Goal: Information Seeking & Learning: Find specific fact

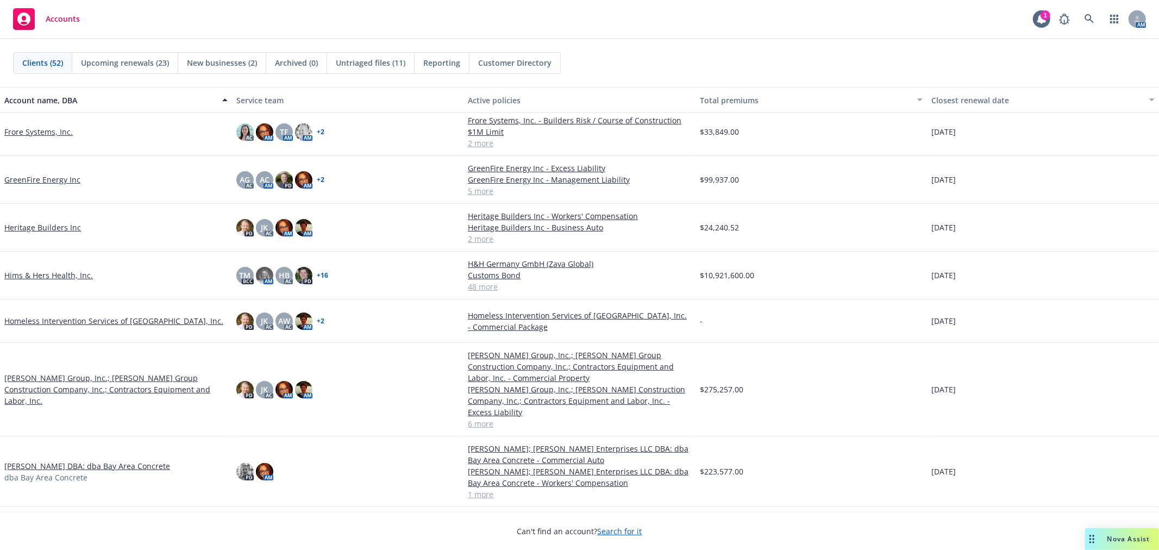
scroll to position [905, 0]
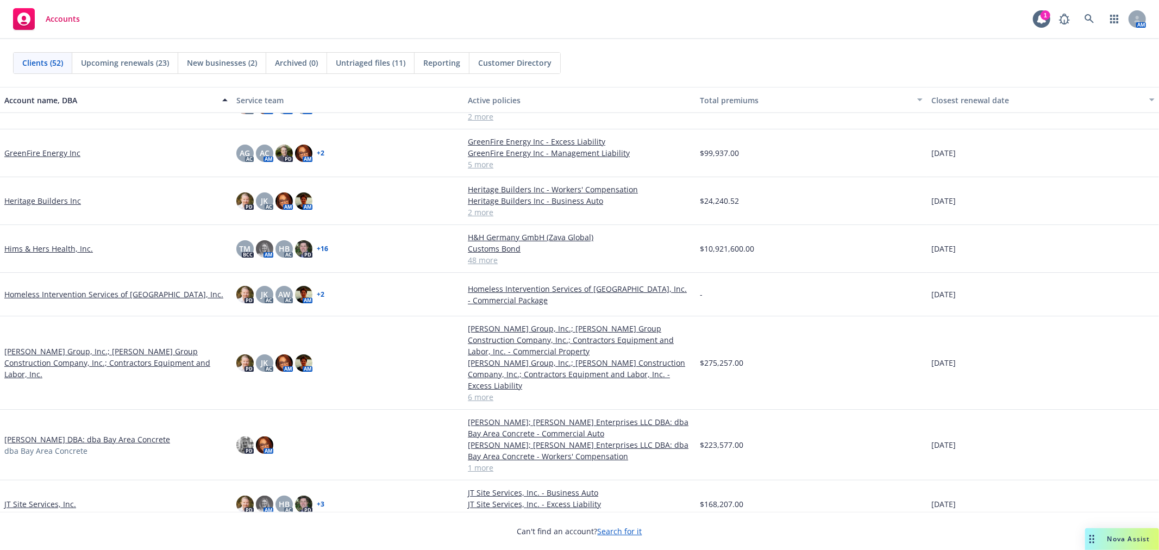
click at [63, 294] on link "Homeless Intervention Services of [GEOGRAPHIC_DATA], Inc." at bounding box center [113, 294] width 219 height 11
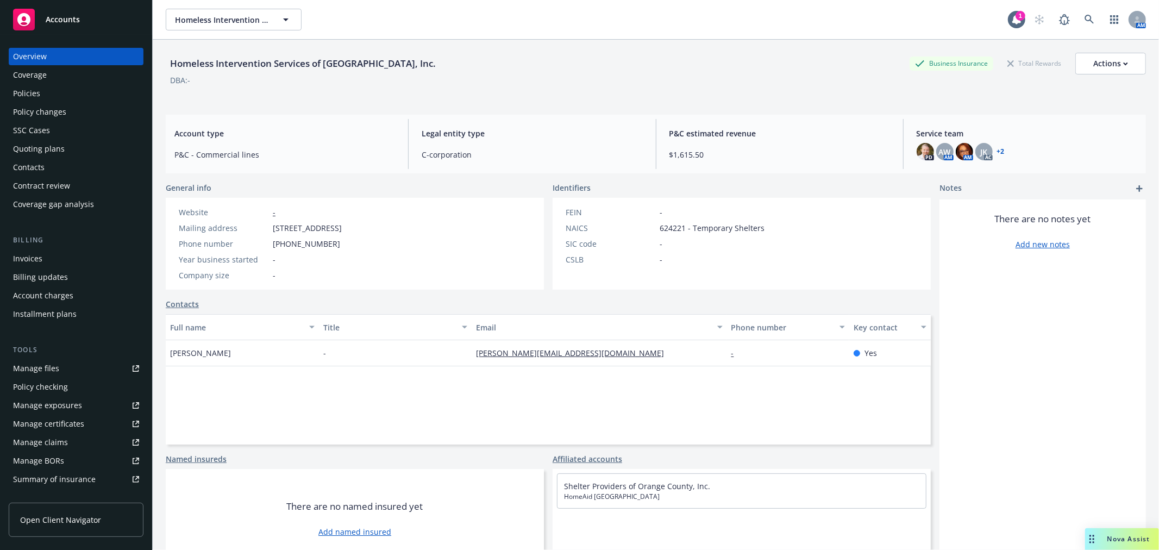
click at [48, 91] on div "Policies" at bounding box center [76, 93] width 126 height 17
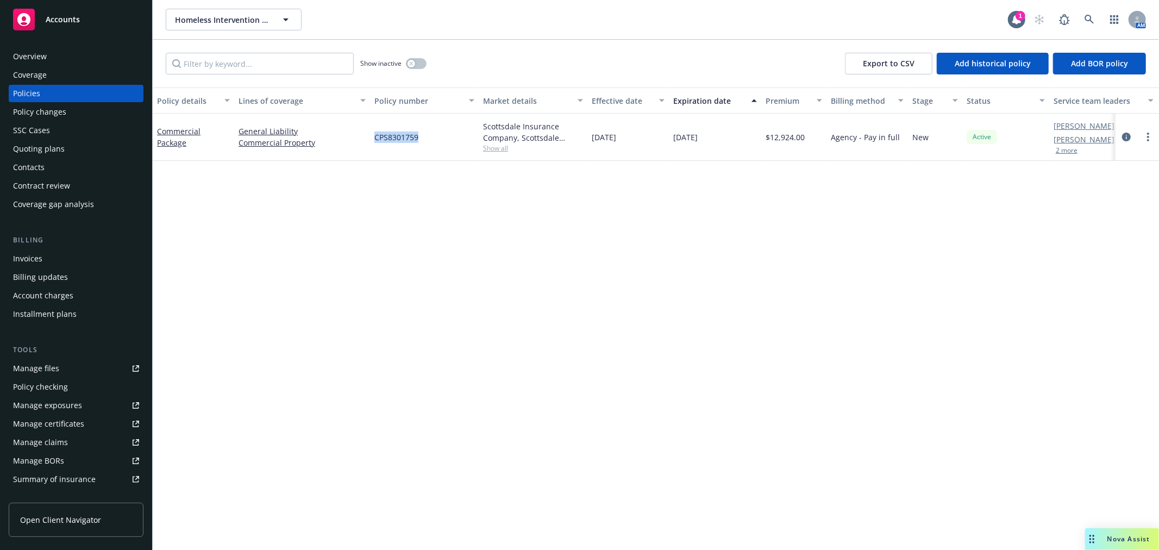
drag, startPoint x: 372, startPoint y: 139, endPoint x: 419, endPoint y: 140, distance: 47.3
click at [419, 140] on div "CPS8301759" at bounding box center [424, 137] width 109 height 47
copy span "CPS8301759"
click at [64, 15] on span "Accounts" at bounding box center [63, 19] width 34 height 9
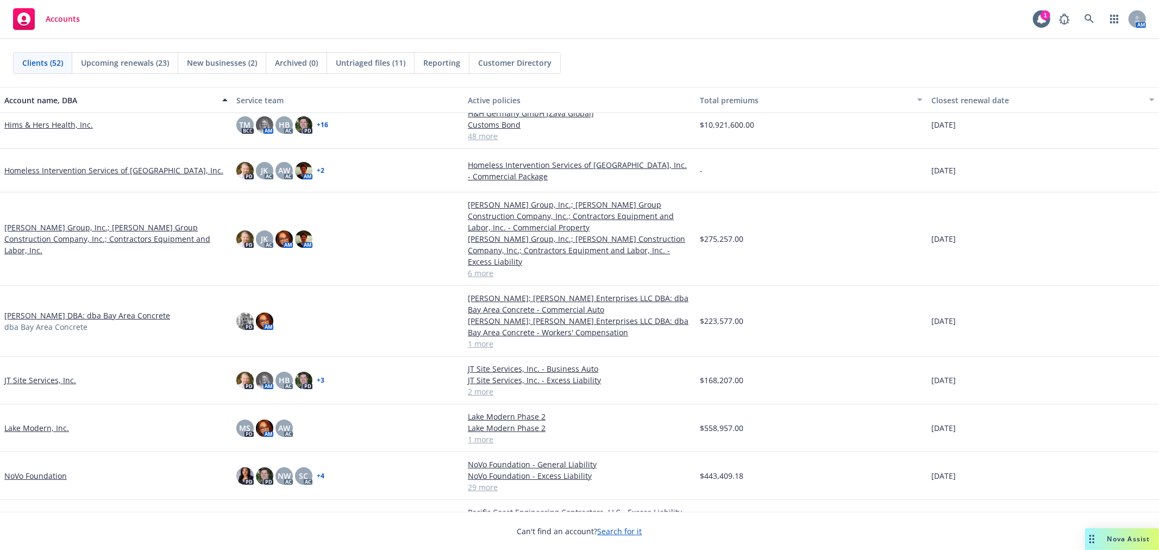
scroll to position [1026, 0]
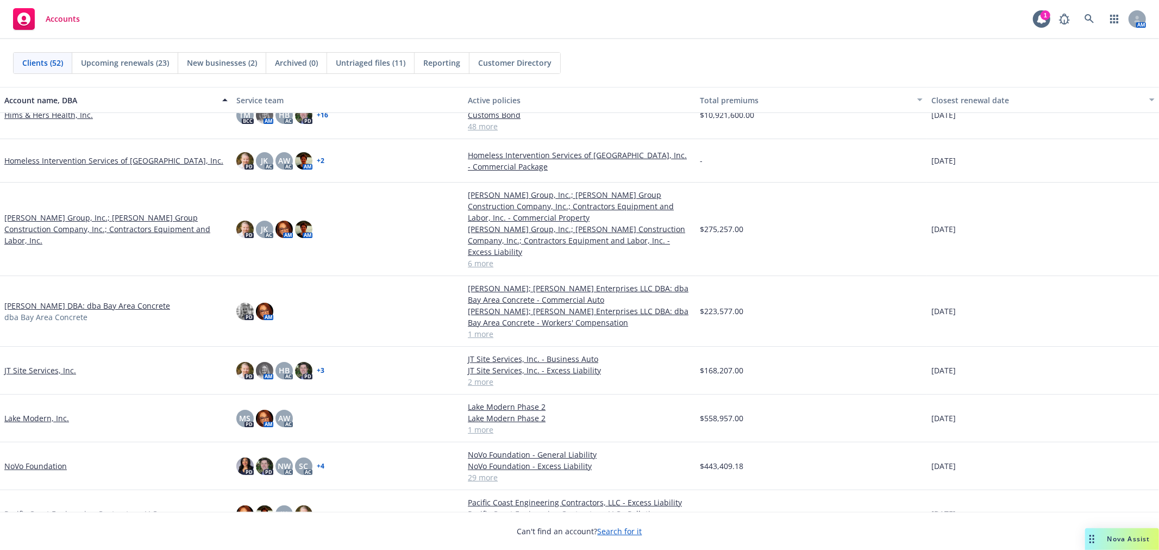
click at [25, 365] on link "JT Site Services, Inc." at bounding box center [40, 370] width 72 height 11
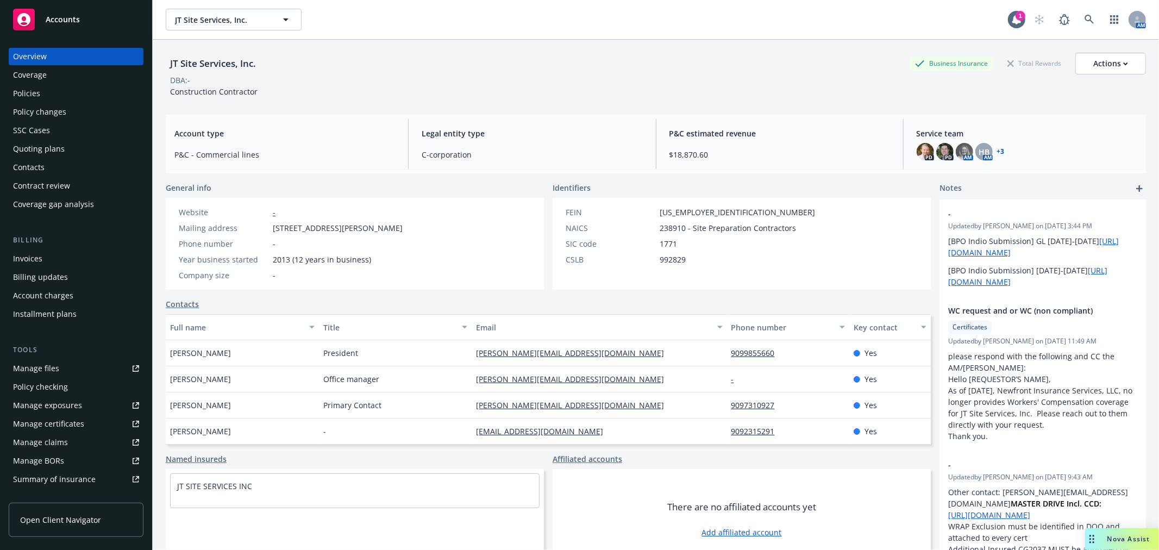
click at [42, 91] on div "Policies" at bounding box center [76, 93] width 126 height 17
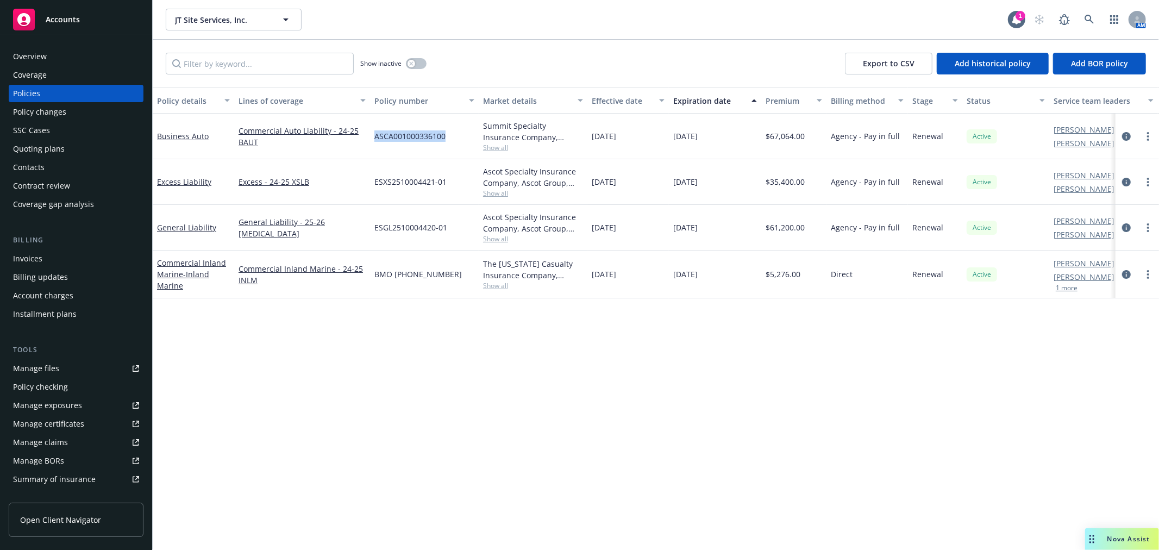
drag, startPoint x: 371, startPoint y: 139, endPoint x: 449, endPoint y: 137, distance: 78.3
click at [449, 137] on div "ASCA001000336100" at bounding box center [424, 137] width 109 height 46
copy span "ASCA001000336100"
click at [1153, 135] on div at bounding box center [1137, 137] width 43 height 46
click at [1148, 135] on circle "more" at bounding box center [1148, 136] width 2 height 2
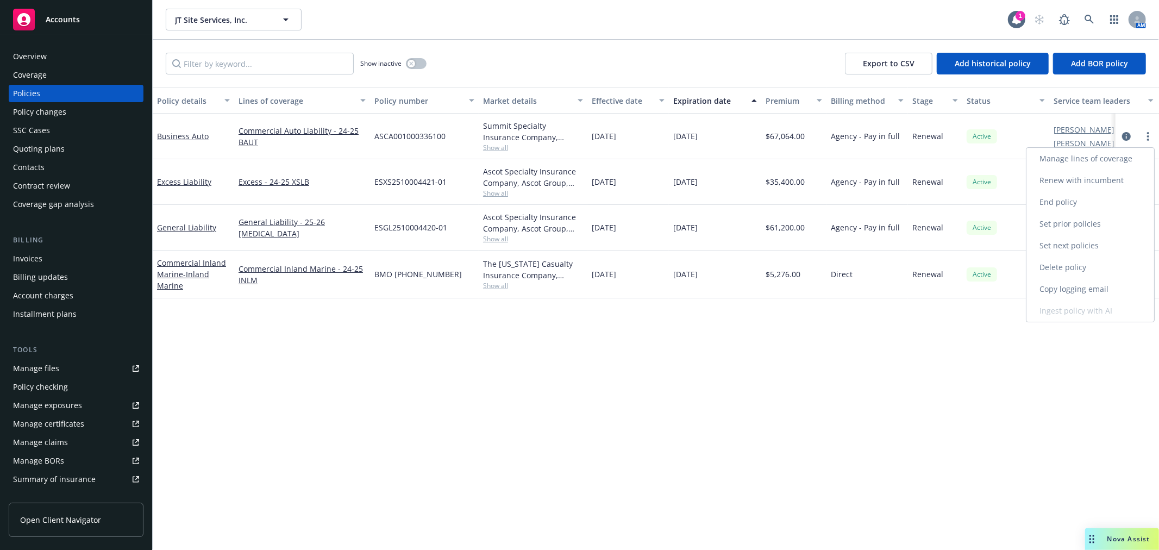
click at [1079, 290] on link "Copy logging email" at bounding box center [1090, 289] width 128 height 22
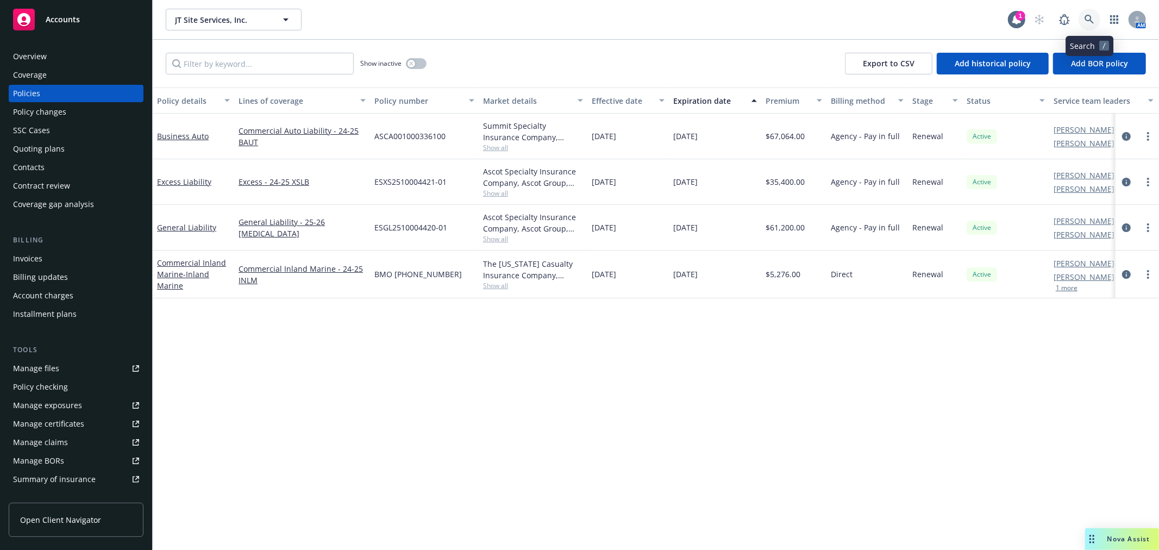
click at [1091, 18] on icon at bounding box center [1089, 19] width 9 height 9
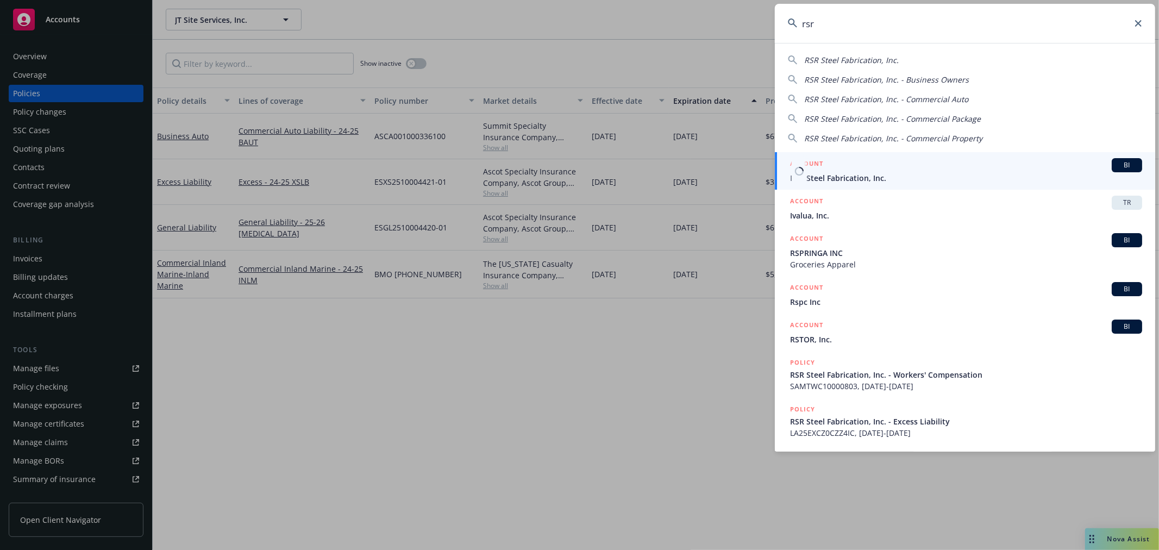
type input "rsr"
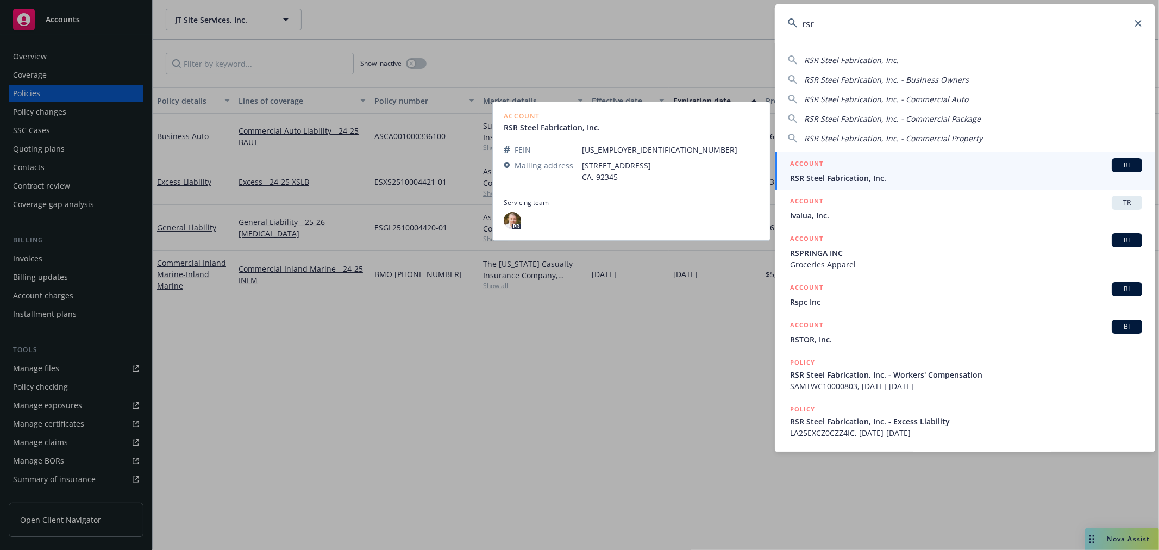
click at [893, 176] on span "RSR Steel Fabrication, Inc." at bounding box center [966, 177] width 352 height 11
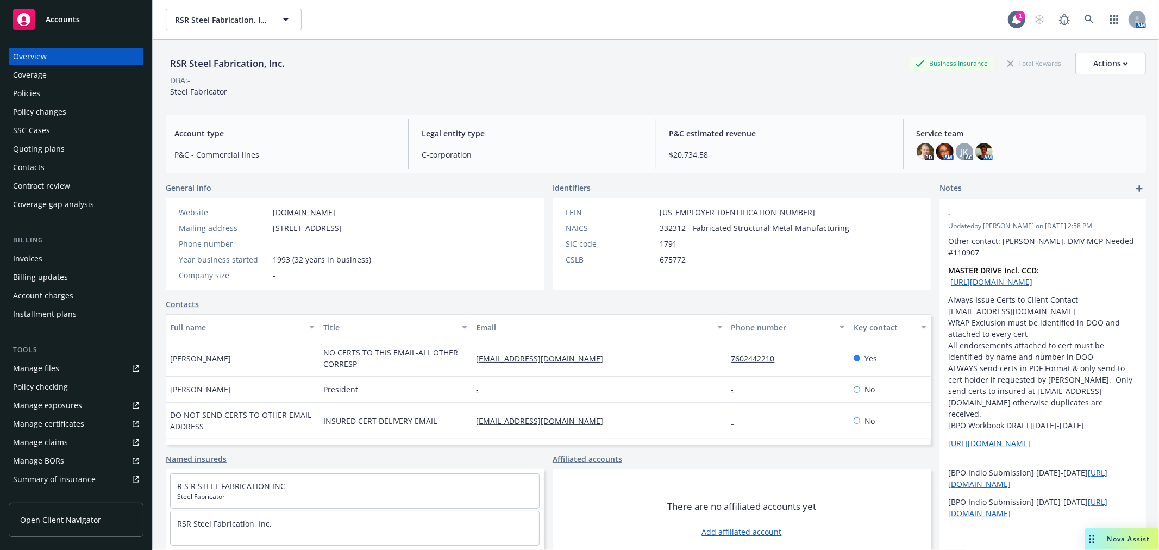
click at [71, 93] on div "Policies" at bounding box center [76, 93] width 126 height 17
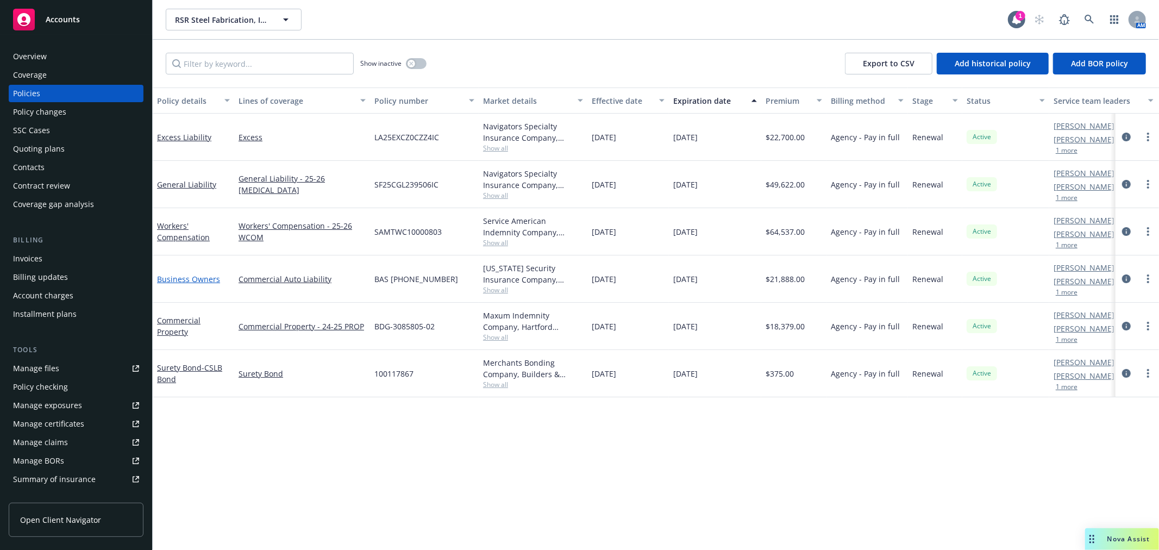
click at [189, 279] on link "Business Owners" at bounding box center [188, 279] width 63 height 10
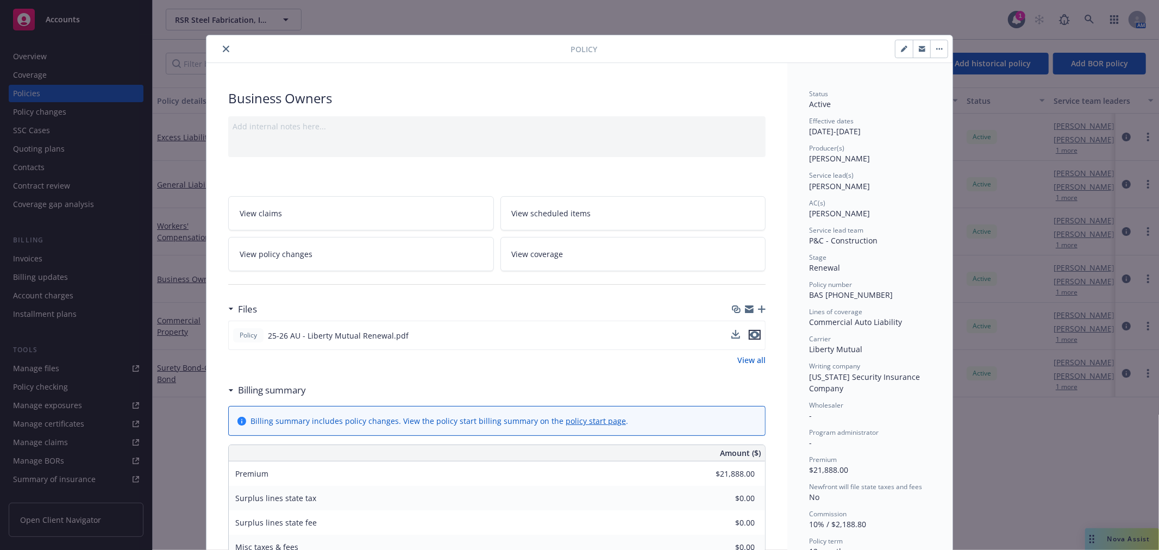
click at [751, 334] on icon "preview file" at bounding box center [755, 335] width 10 height 8
drag, startPoint x: 806, startPoint y: 294, endPoint x: 876, endPoint y: 294, distance: 70.1
click at [876, 294] on div "Policy number BAS [PHONE_NUMBER]" at bounding box center [870, 290] width 122 height 21
copy span "BAS [PHONE_NUMBER]"
click at [223, 46] on icon "close" at bounding box center [226, 49] width 7 height 7
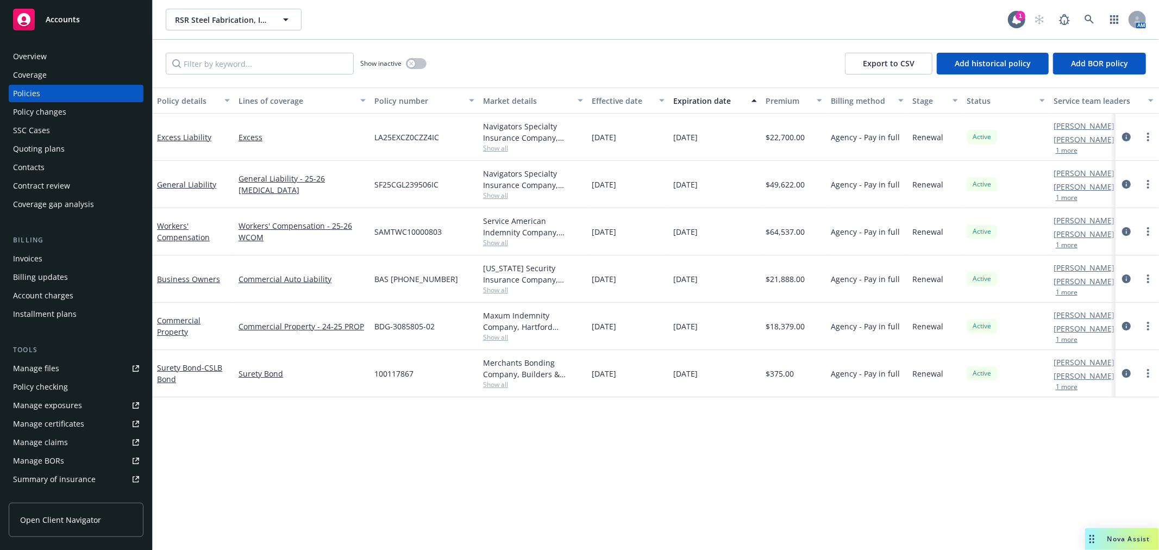
click at [549, 66] on div "Show inactive Export to CSV Add historical policy Add BOR policy" at bounding box center [656, 64] width 1006 height 48
click at [1145, 278] on link "more" at bounding box center [1148, 278] width 13 height 13
click at [1101, 428] on link "Copy logging email" at bounding box center [1090, 432] width 128 height 22
